Goal: Task Accomplishment & Management: Complete application form

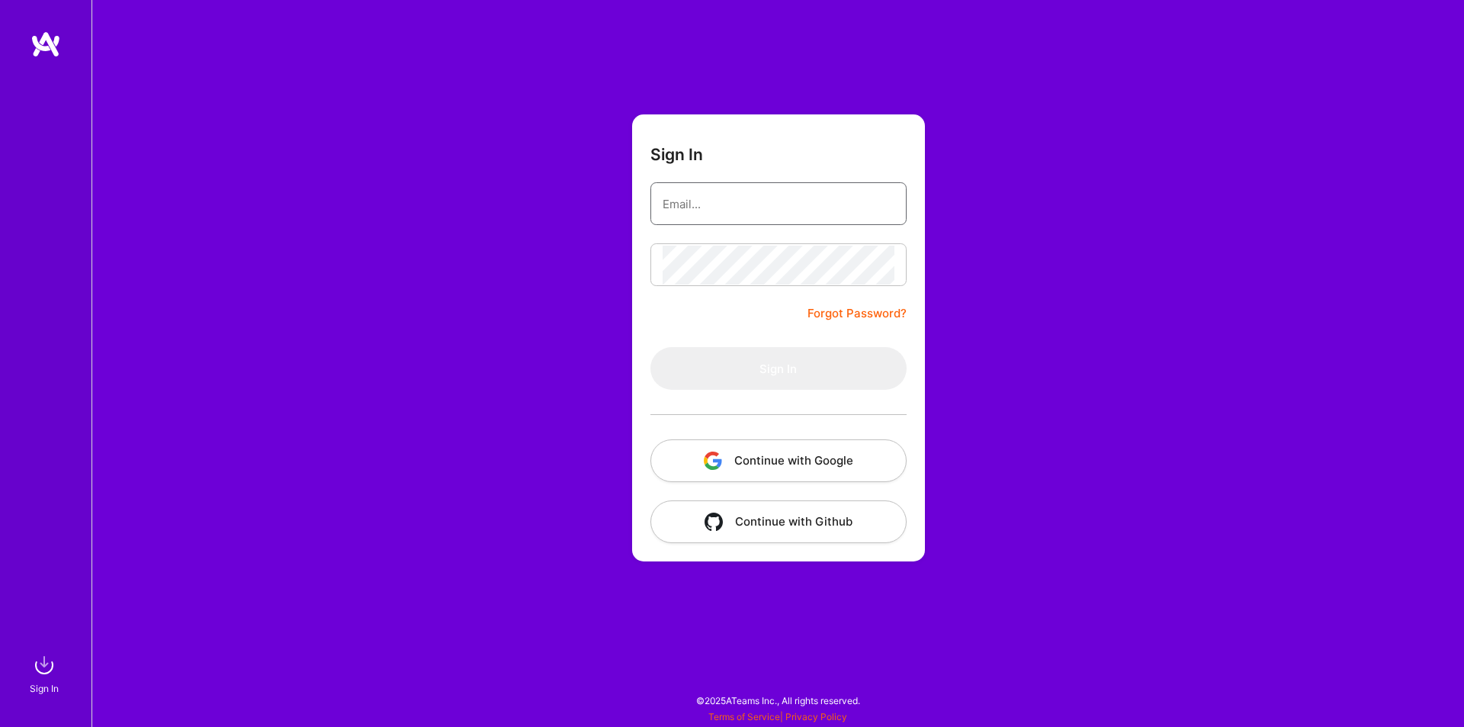
type input "[PERSON_NAME][EMAIL_ADDRESS][DOMAIN_NAME]"
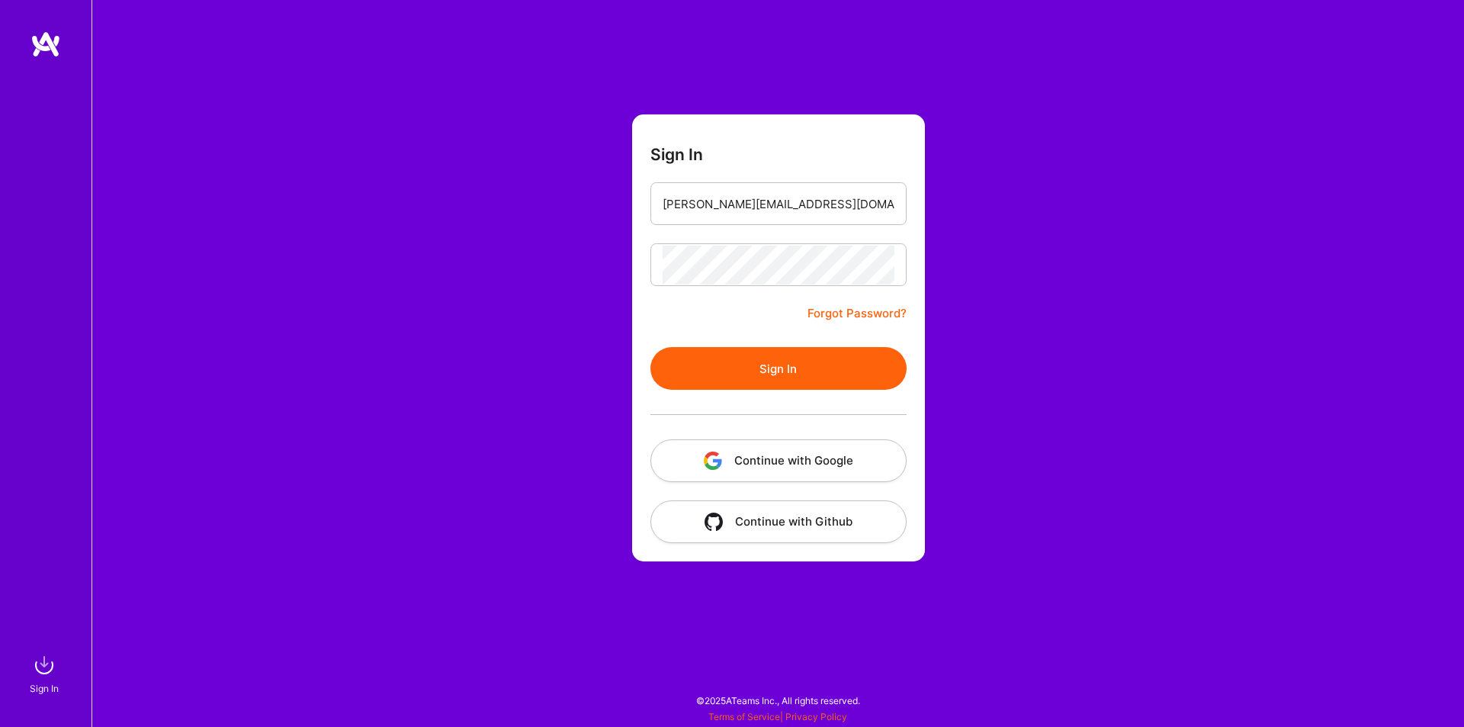
click at [762, 364] on button "Sign In" at bounding box center [778, 368] width 256 height 43
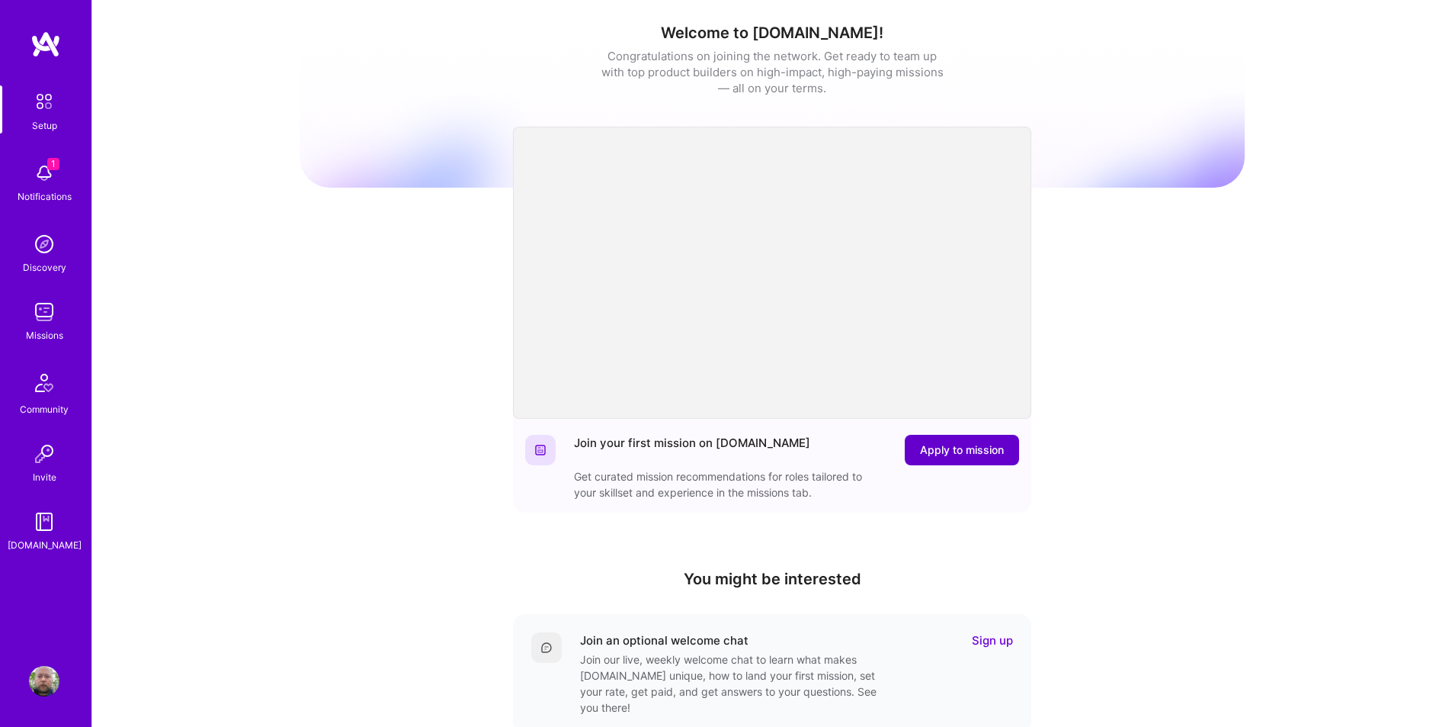
click at [972, 447] on span "Apply to mission" at bounding box center [962, 449] width 84 height 15
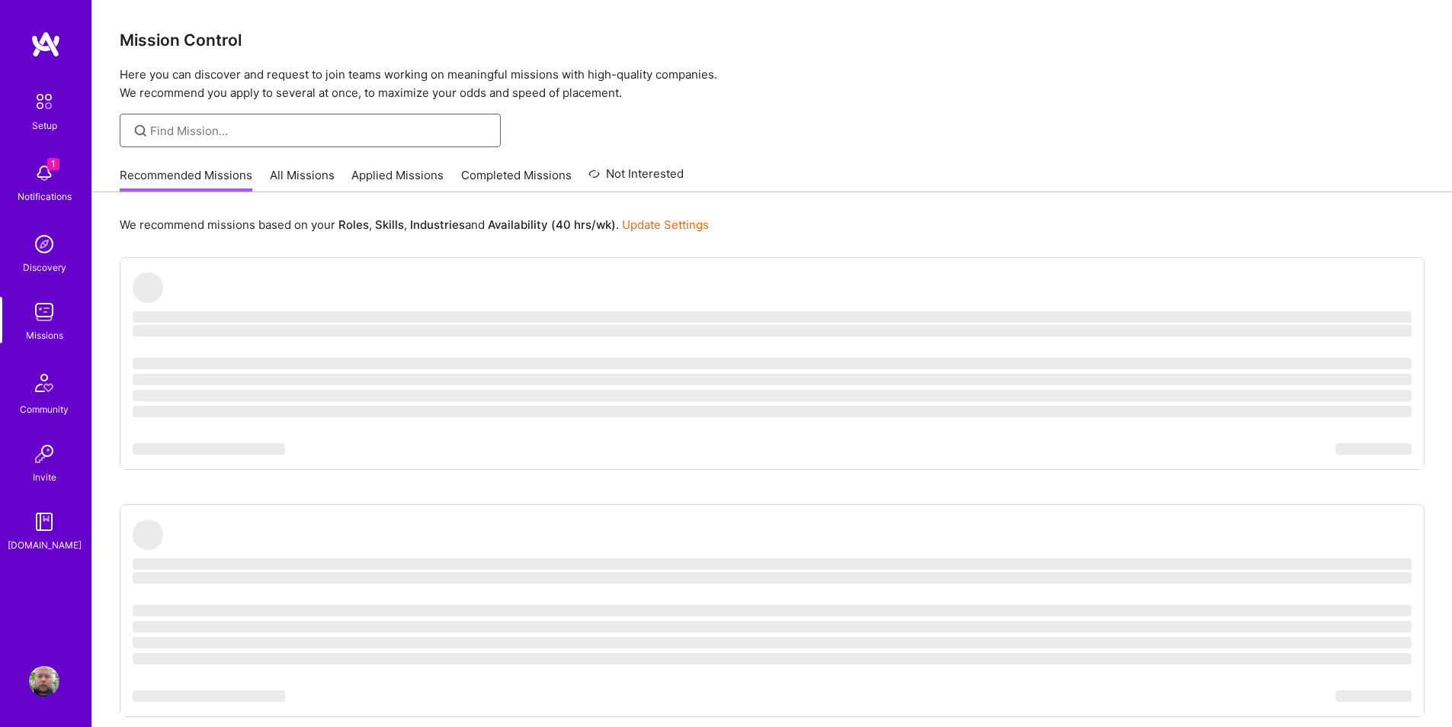
click at [305, 129] on input at bounding box center [319, 131] width 339 height 16
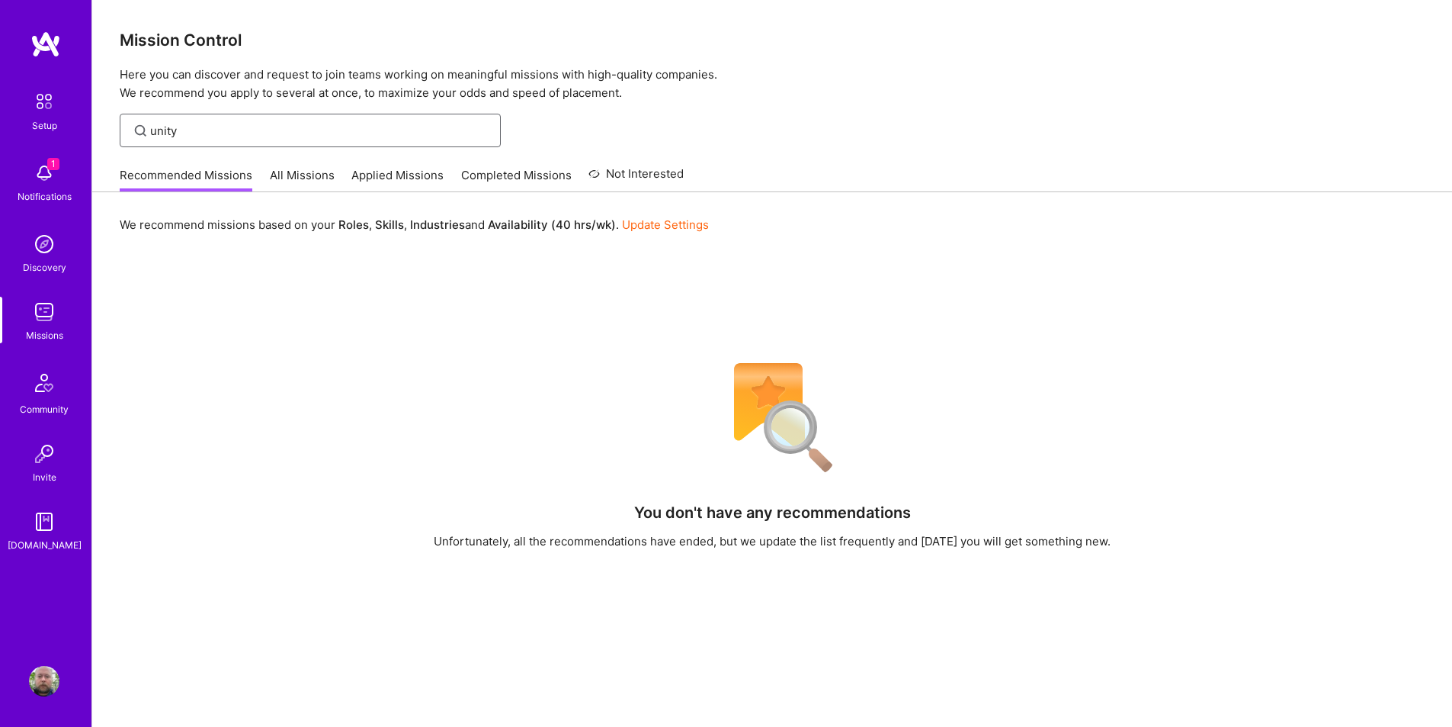
type input "unity"
click at [293, 171] on link "All Missions" at bounding box center [302, 179] width 65 height 25
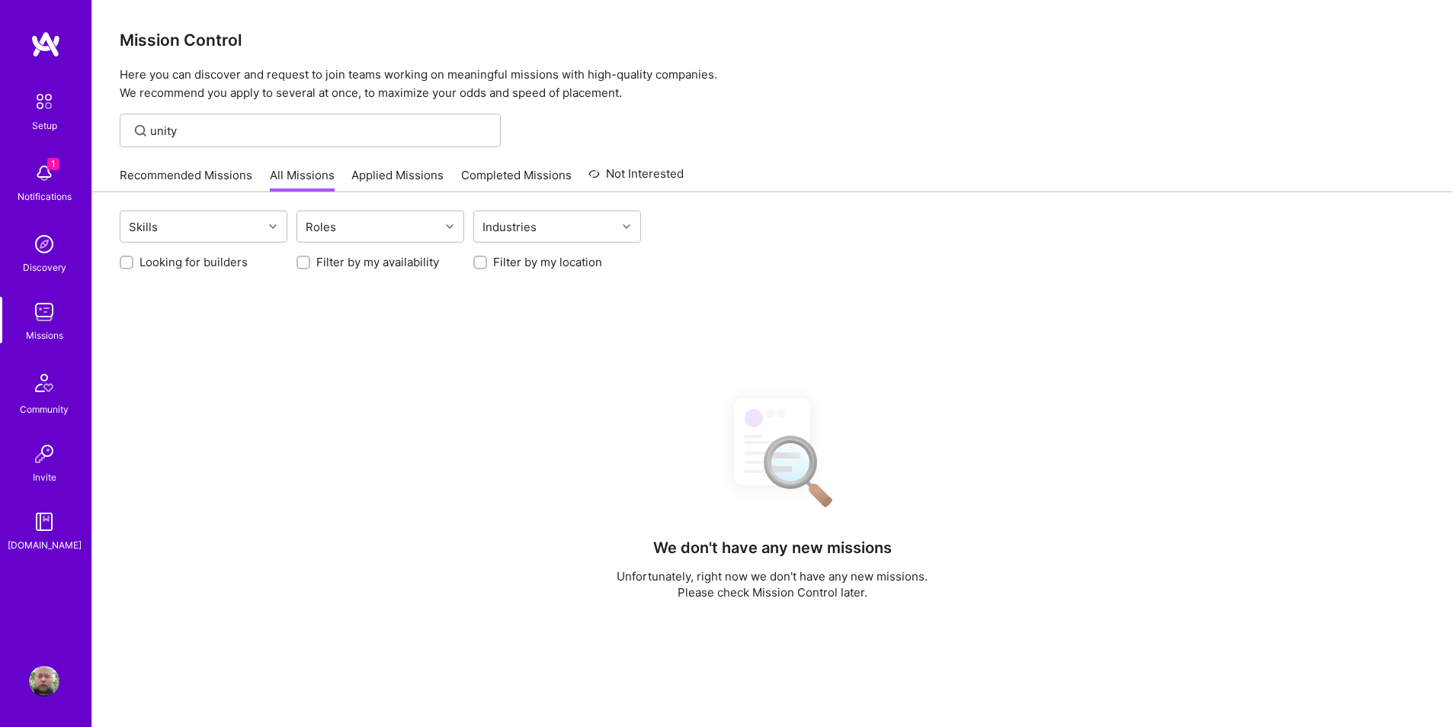
drag, startPoint x: 111, startPoint y: 126, endPoint x: 76, endPoint y: 123, distance: 35.2
click at [76, 123] on div "1 Setup 1 Notifications Discovery Missions Community Invite [DOMAIN_NAME] Profi…" at bounding box center [726, 488] width 1452 height 977
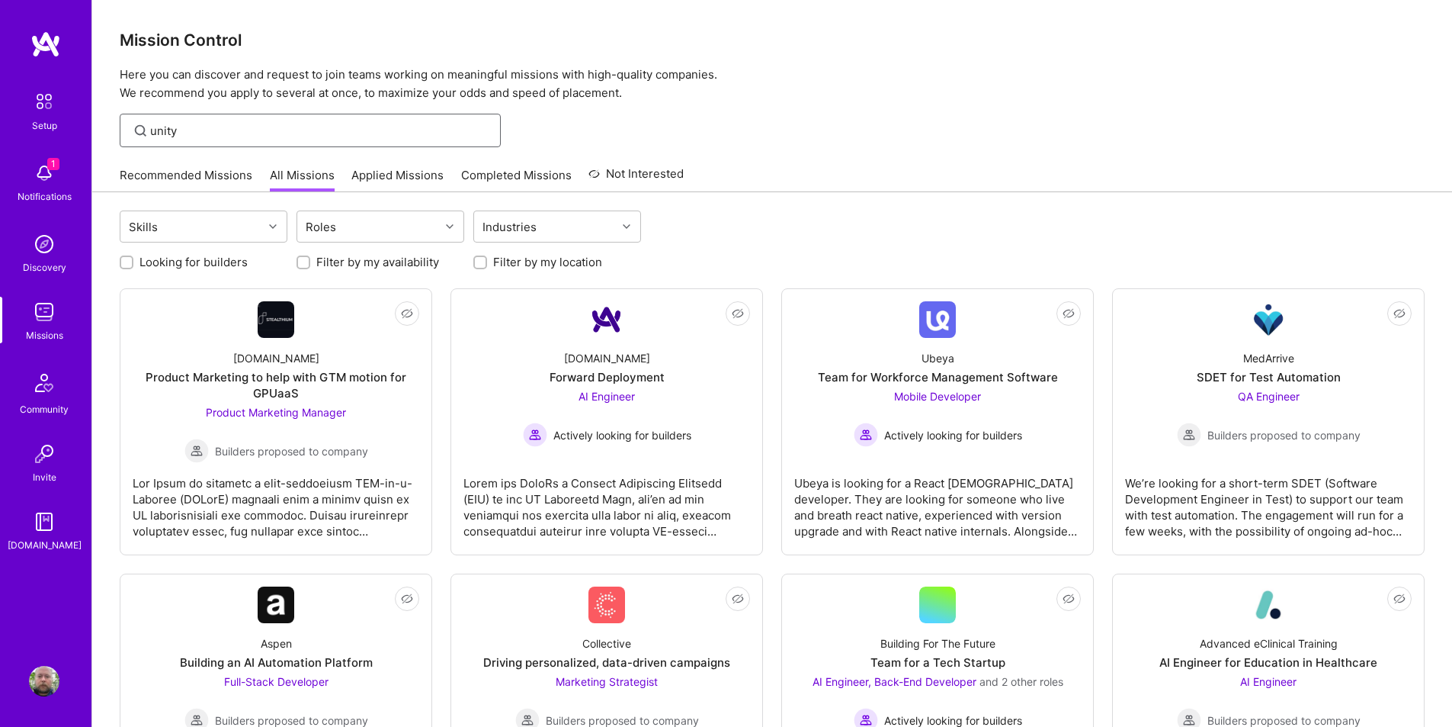
click at [208, 133] on input "unity" at bounding box center [319, 131] width 339 height 16
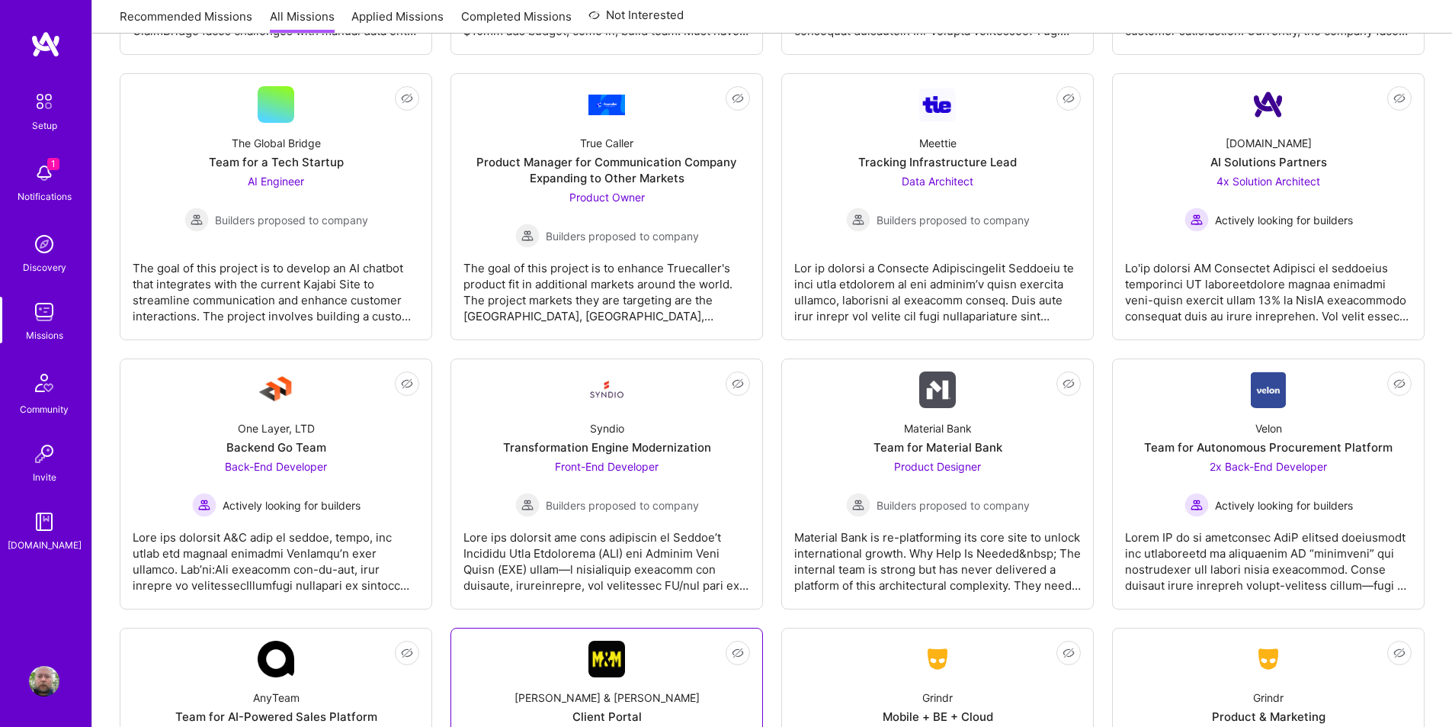
scroll to position [2668, 0]
